Goal: Transaction & Acquisition: Purchase product/service

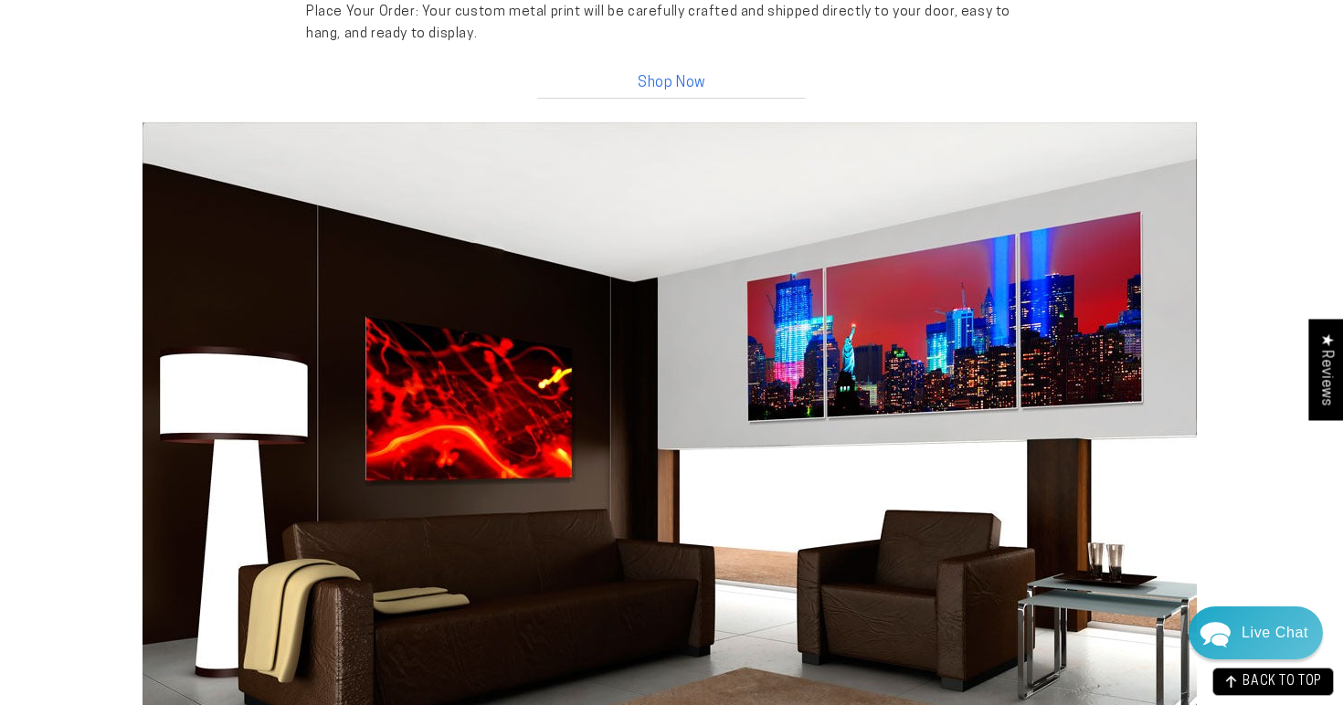
scroll to position [2383, 0]
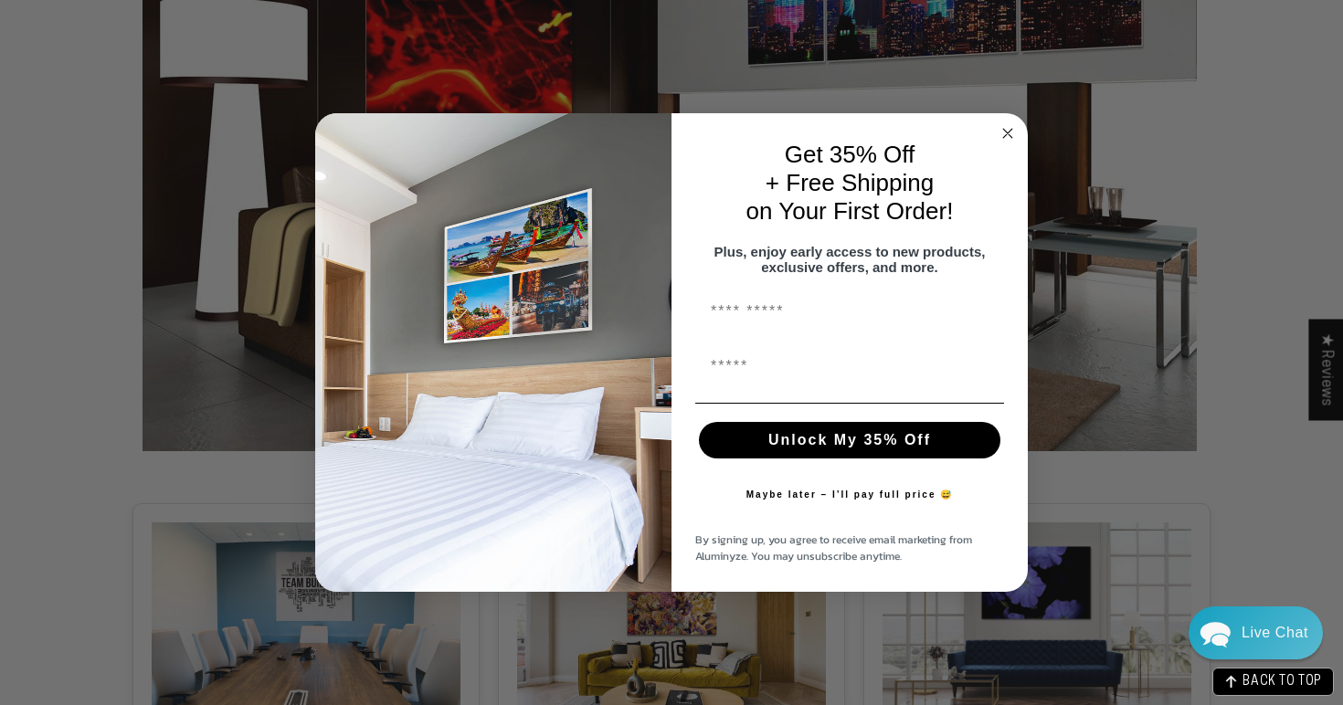
click at [1007, 123] on circle "Close dialog" at bounding box center [1008, 133] width 21 height 21
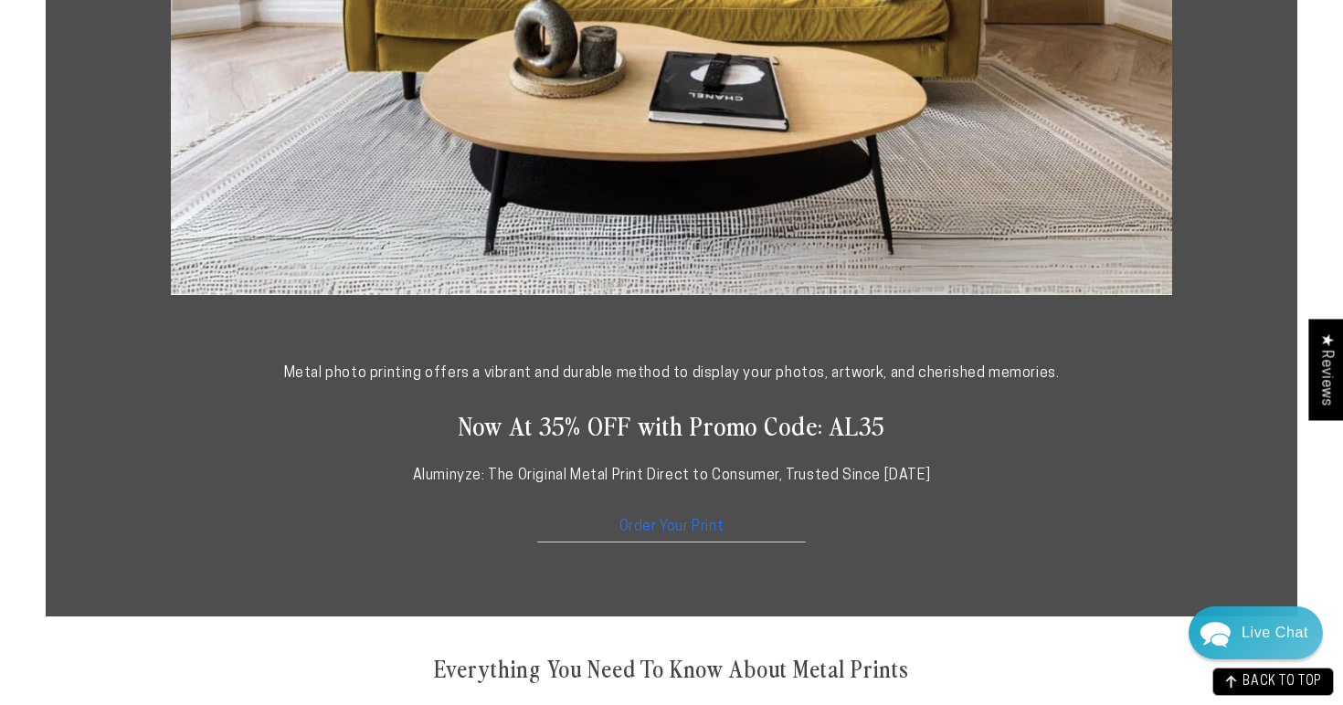
scroll to position [0, 0]
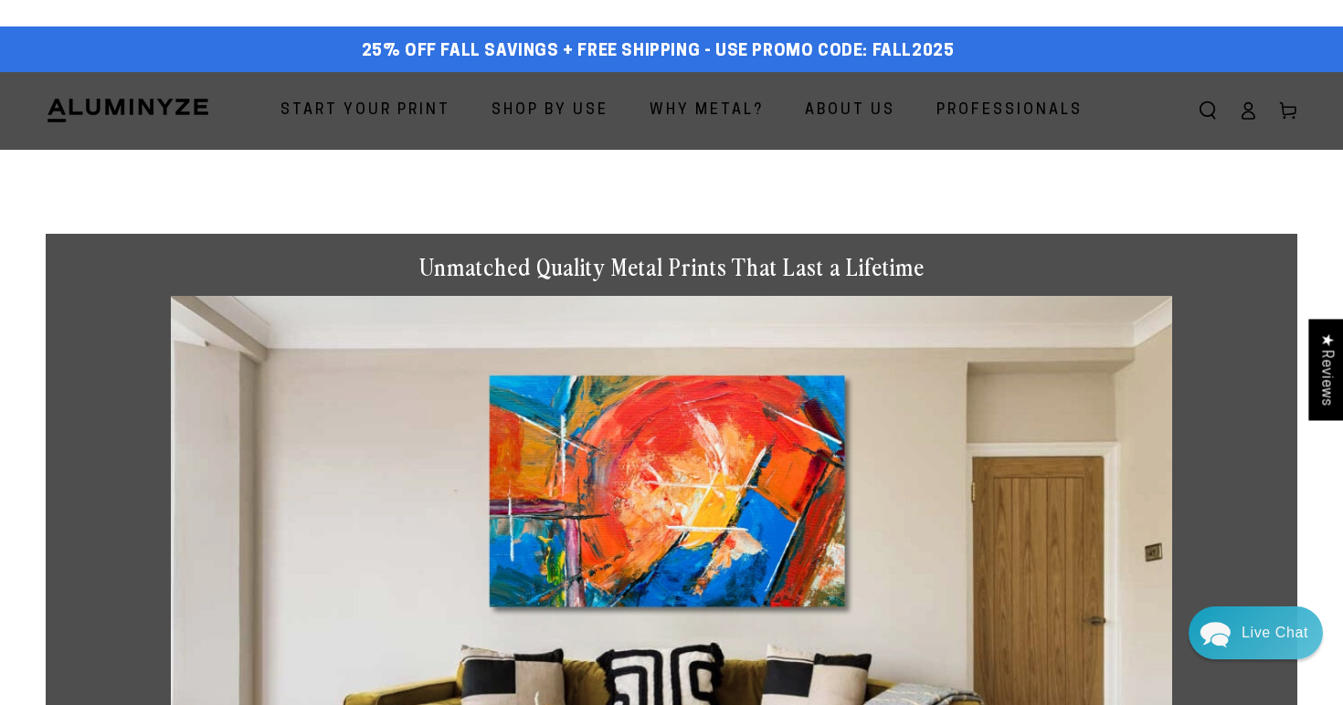
click at [429, 118] on span "Start Your Print" at bounding box center [366, 111] width 170 height 26
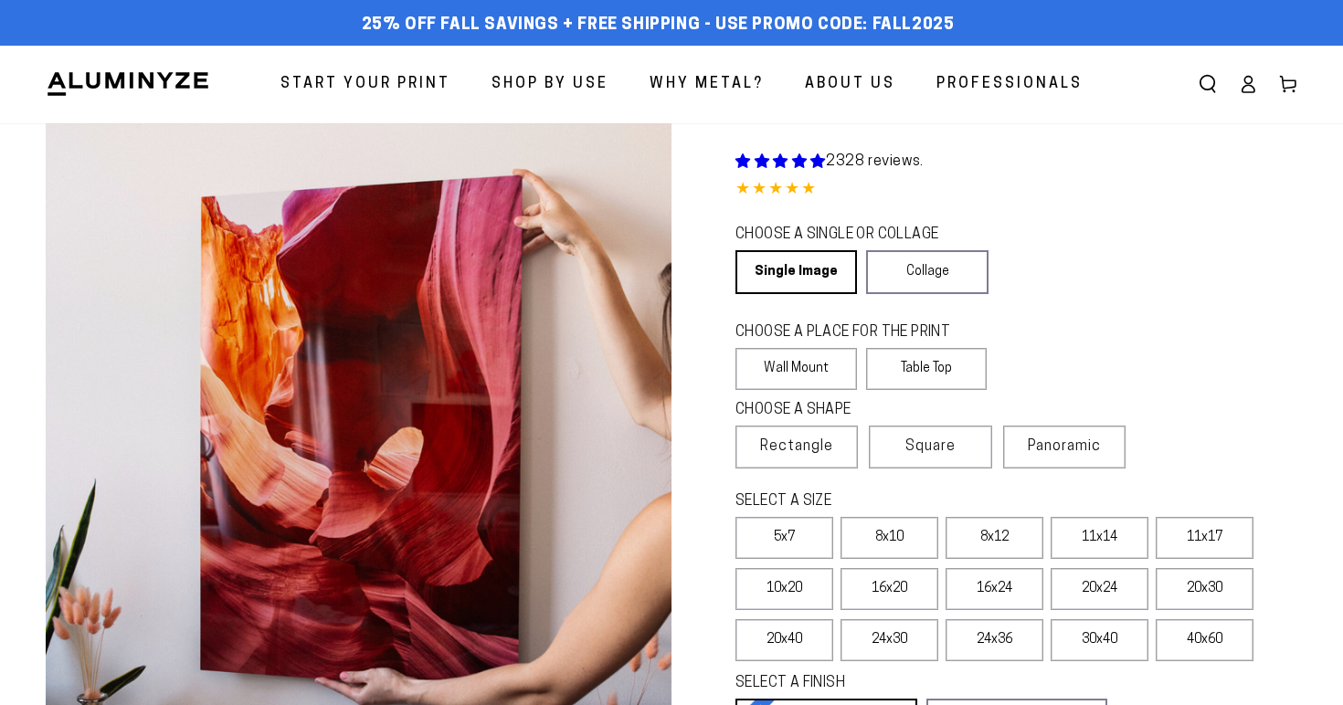
select select "**********"
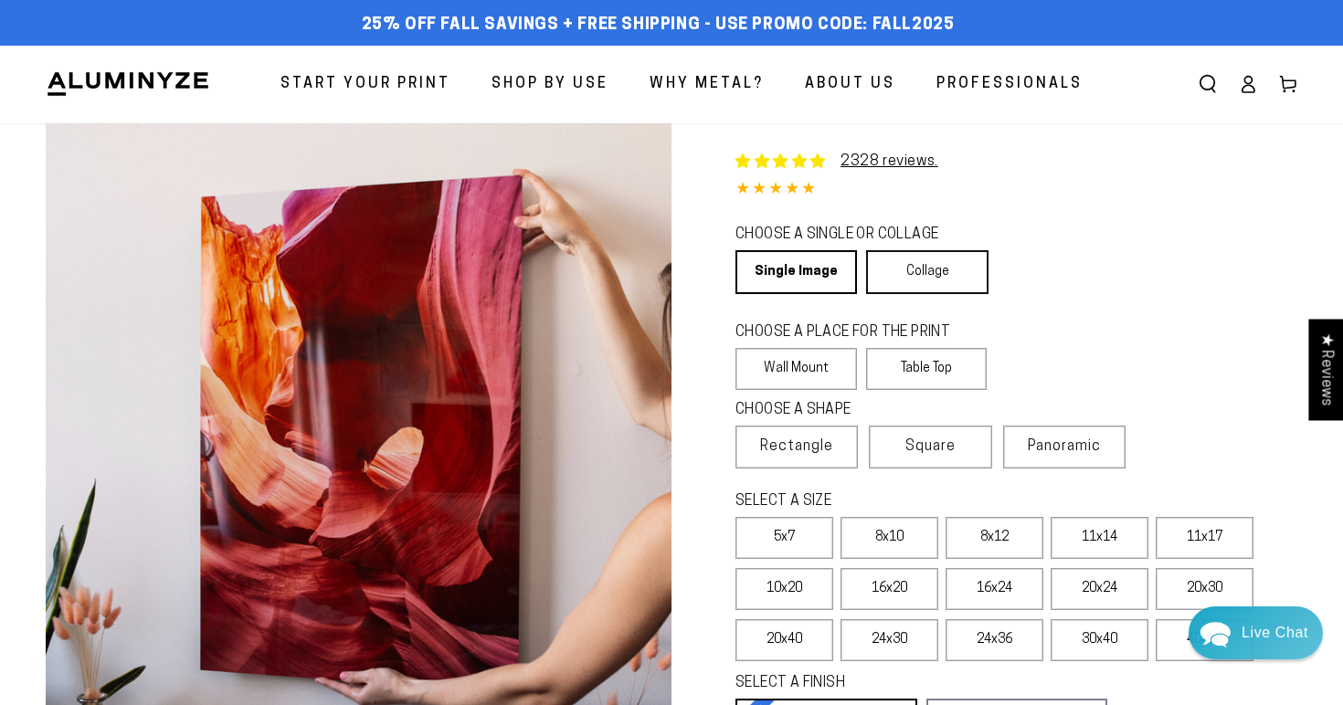
scroll to position [263, 0]
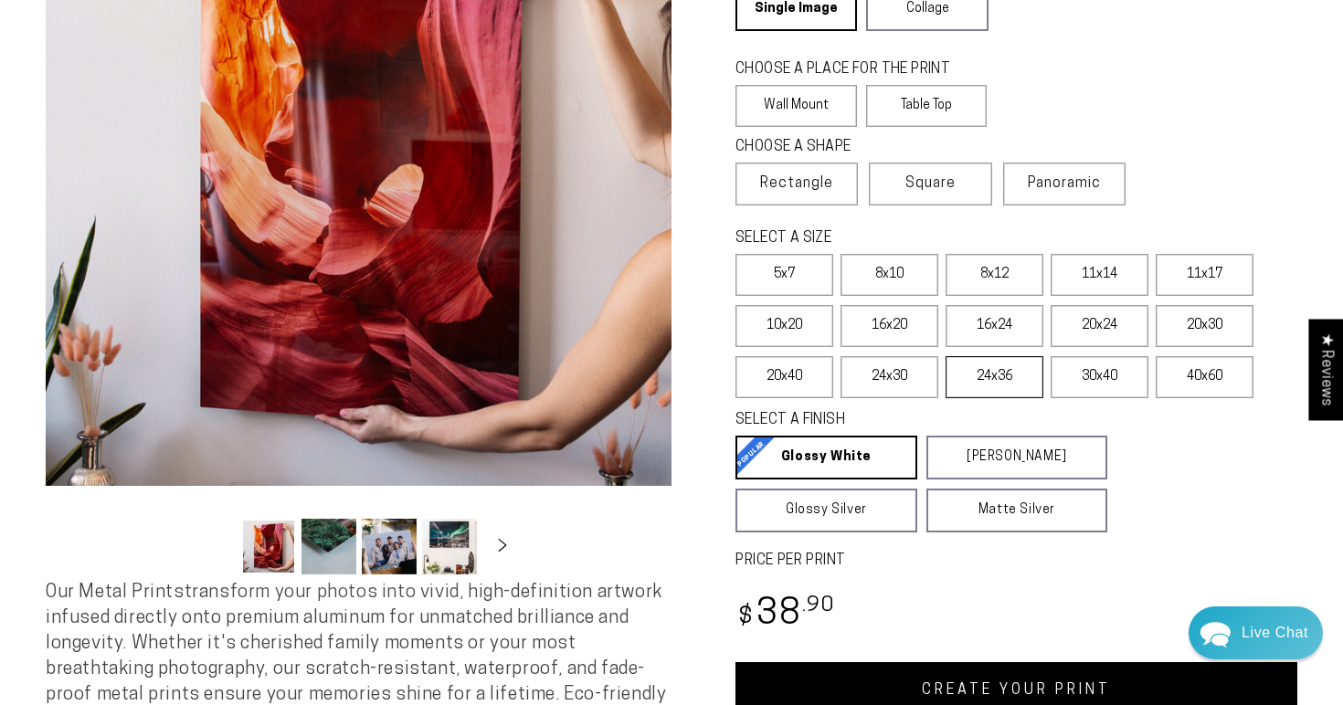
click at [983, 385] on label "24x36" at bounding box center [995, 377] width 98 height 42
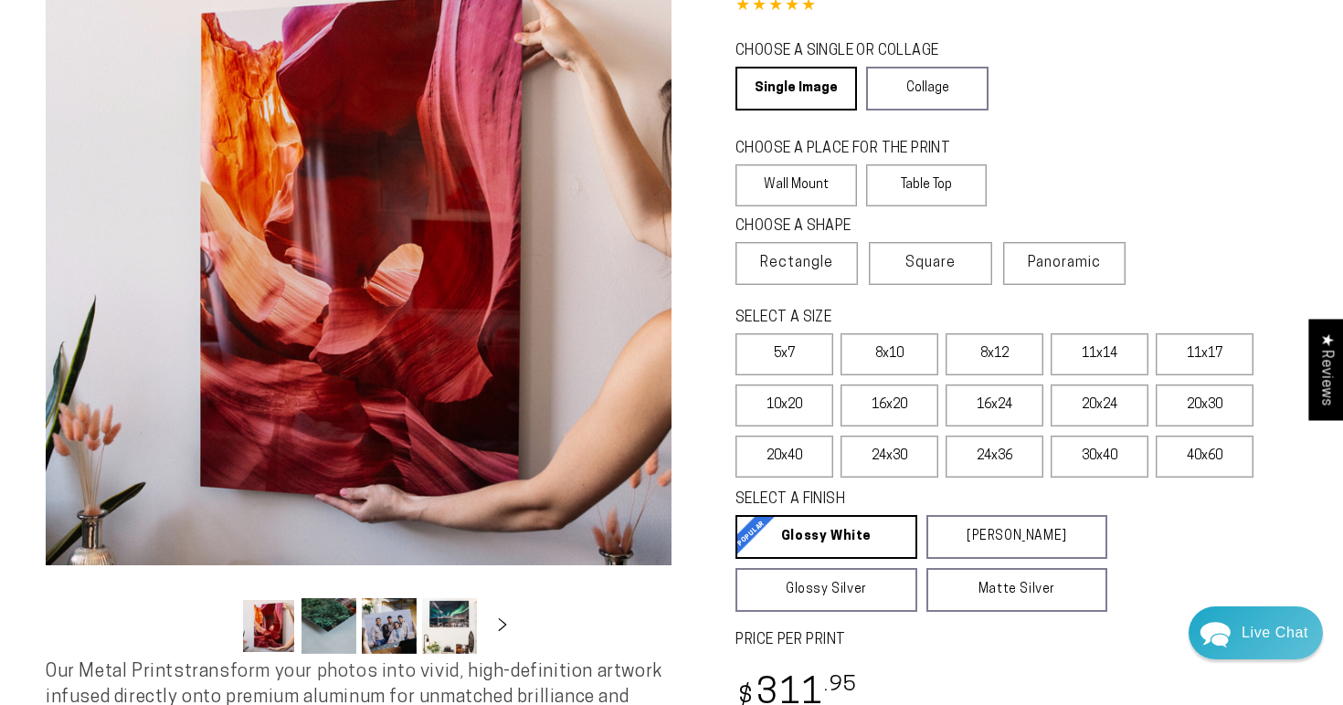
scroll to position [183, 0]
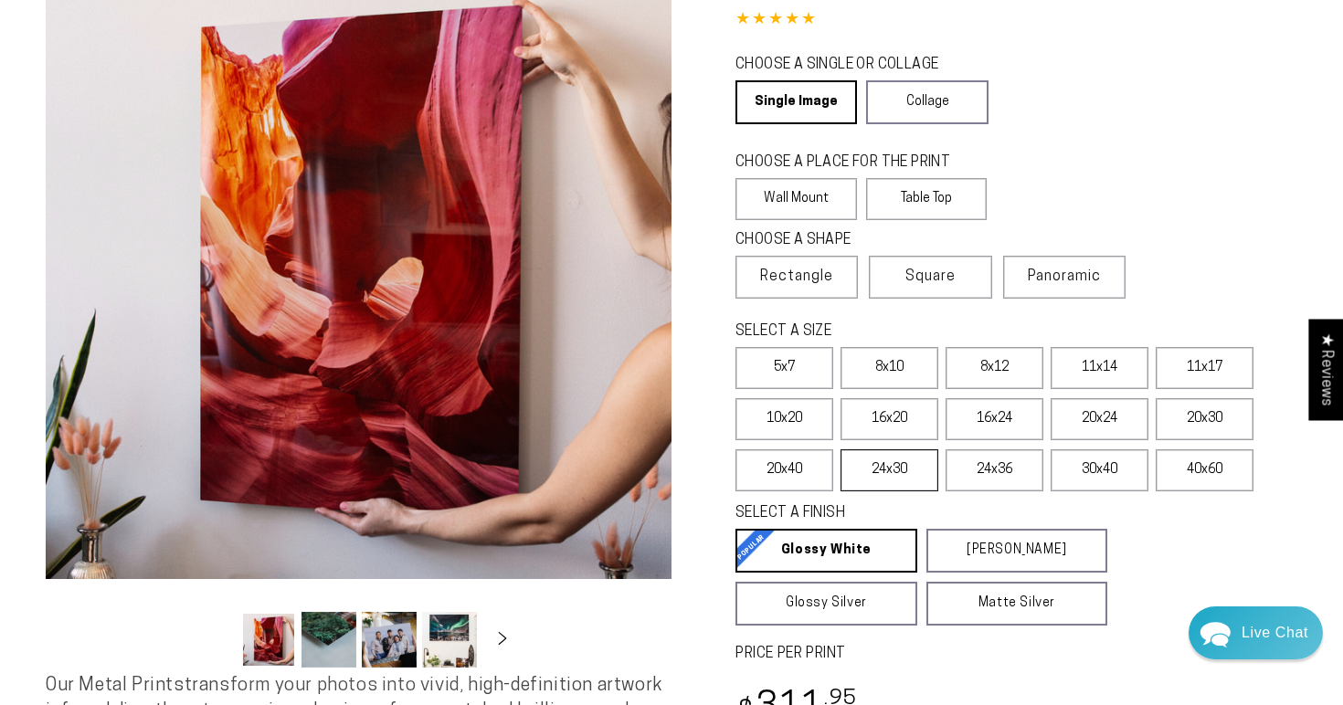
click at [909, 458] on label "24x30" at bounding box center [890, 471] width 98 height 42
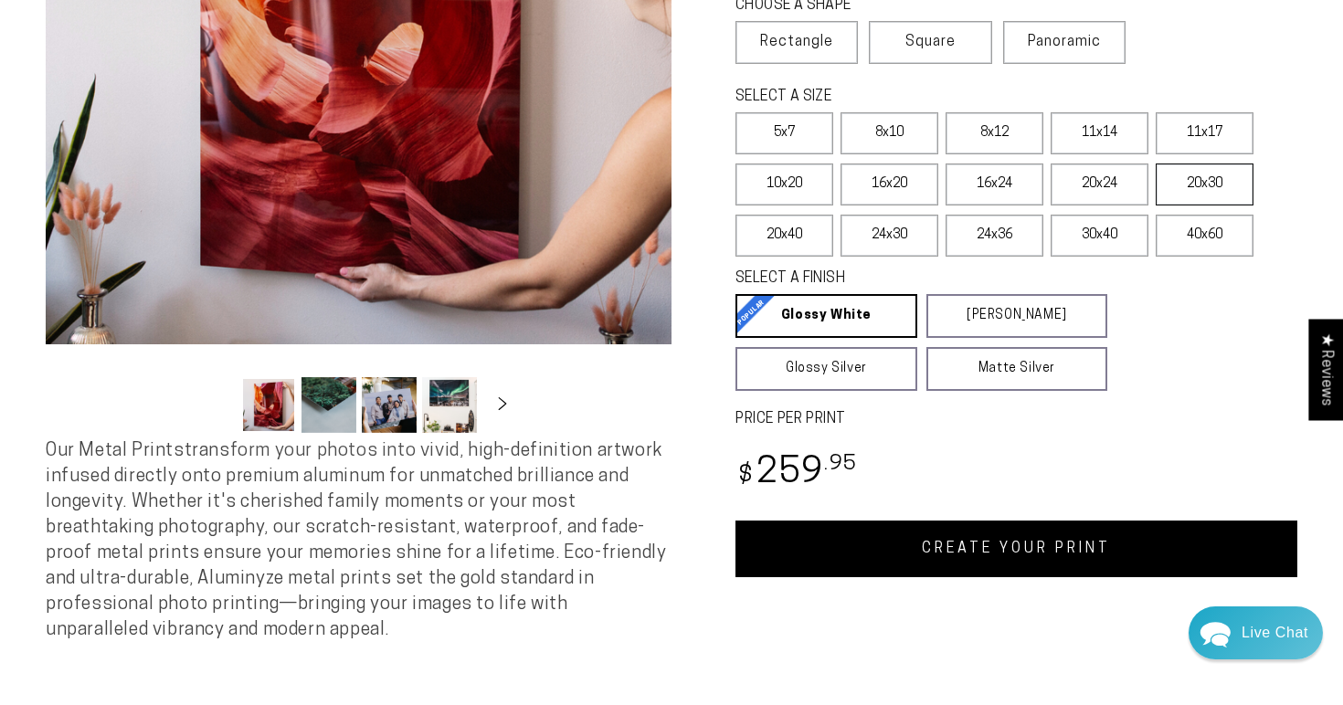
click at [1209, 180] on label "20x30" at bounding box center [1205, 185] width 98 height 42
click at [1120, 193] on label "20x24" at bounding box center [1100, 185] width 98 height 42
click at [1181, 193] on label "20x30" at bounding box center [1205, 185] width 98 height 42
